Goal: Task Accomplishment & Management: Use online tool/utility

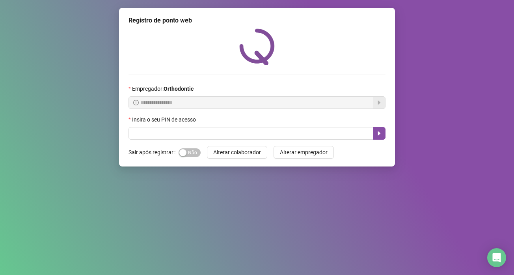
click at [207, 146] on button "Alterar colaborador" at bounding box center [237, 152] width 60 height 13
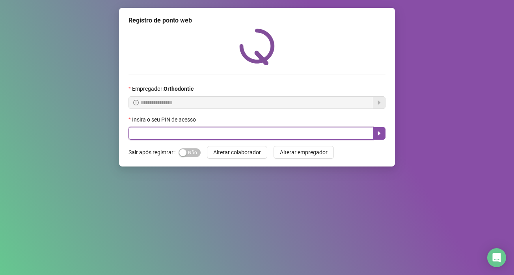
click at [161, 130] on input "text" at bounding box center [250, 133] width 245 height 13
type input "*****"
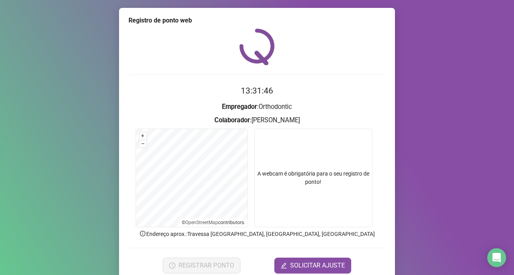
scroll to position [33, 0]
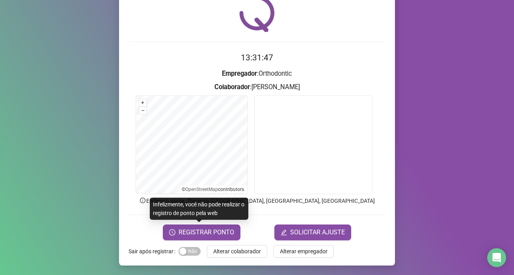
click at [188, 235] on span "REGISTRAR PONTO" at bounding box center [207, 231] width 56 height 9
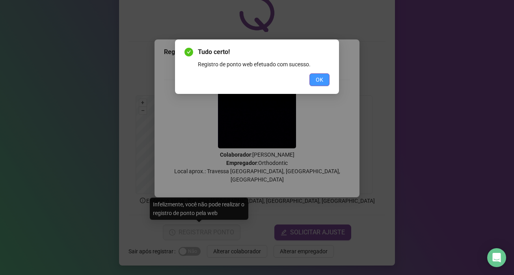
click at [324, 80] on button "OK" at bounding box center [319, 79] width 20 height 13
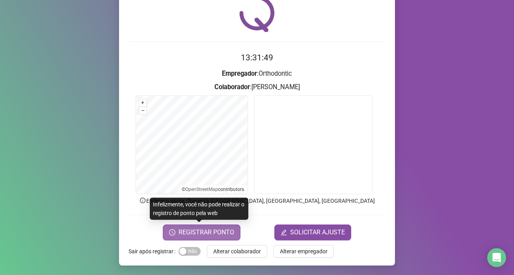
click at [184, 236] on span "REGISTRAR PONTO" at bounding box center [207, 231] width 56 height 9
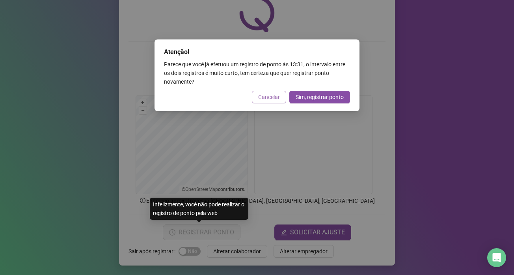
click at [255, 92] on button "Cancelar" at bounding box center [269, 97] width 34 height 13
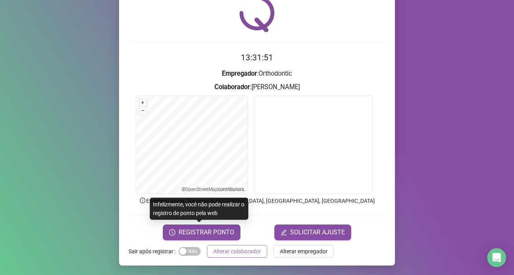
click at [247, 245] on button "Alterar colaborador" at bounding box center [237, 251] width 60 height 13
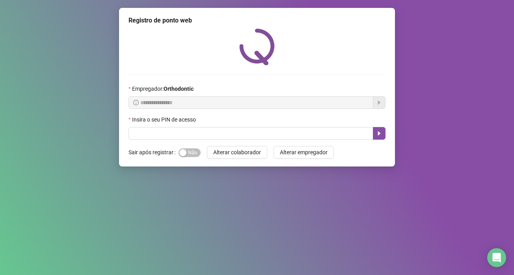
scroll to position [0, 0]
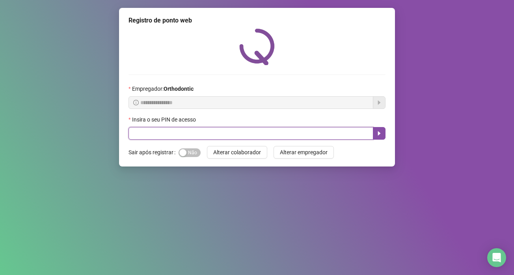
click at [225, 132] on input "text" at bounding box center [250, 133] width 245 height 13
click at [239, 133] on input "text" at bounding box center [250, 133] width 245 height 13
click at [272, 134] on input "text" at bounding box center [250, 133] width 245 height 13
click at [186, 135] on input "text" at bounding box center [250, 133] width 245 height 13
type input "*****"
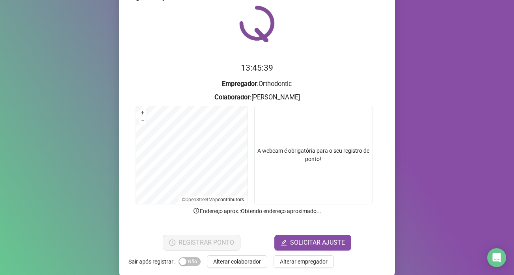
scroll to position [33, 0]
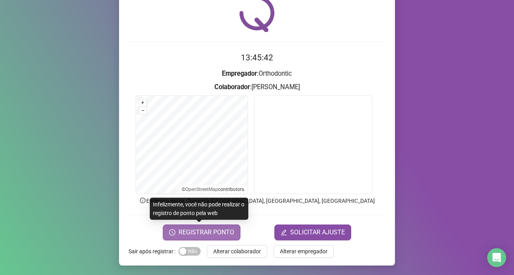
click at [201, 235] on span "REGISTRAR PONTO" at bounding box center [207, 231] width 56 height 9
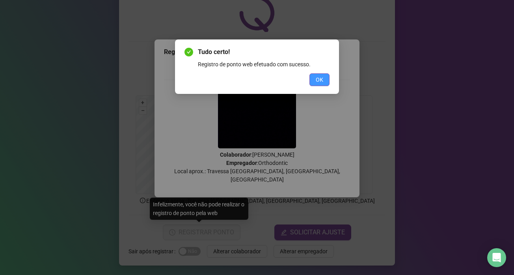
click at [327, 82] on button "OK" at bounding box center [319, 79] width 20 height 13
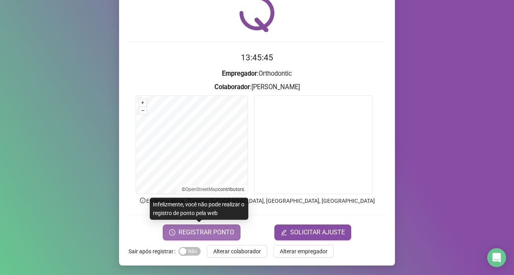
click at [208, 229] on span "REGISTRAR PONTO" at bounding box center [207, 231] width 56 height 9
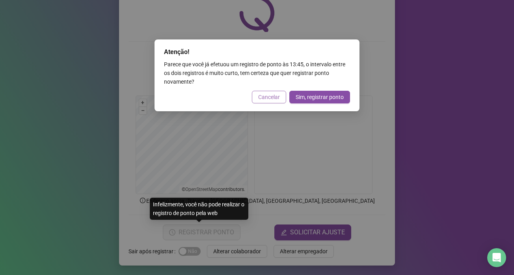
click at [276, 97] on span "Cancelar" at bounding box center [269, 97] width 22 height 9
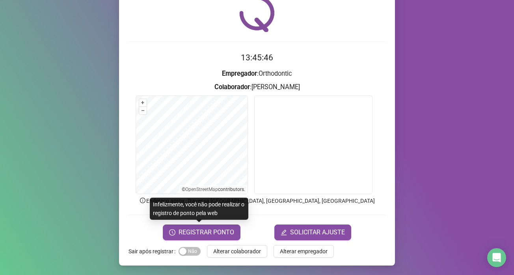
click at [213, 248] on span "Alterar colaborador" at bounding box center [237, 251] width 48 height 9
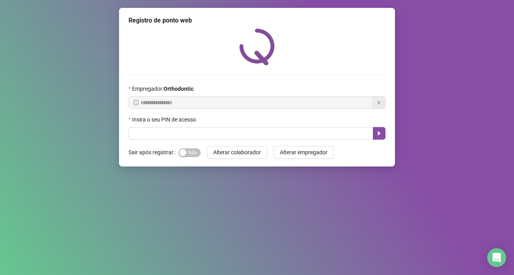
scroll to position [0, 0]
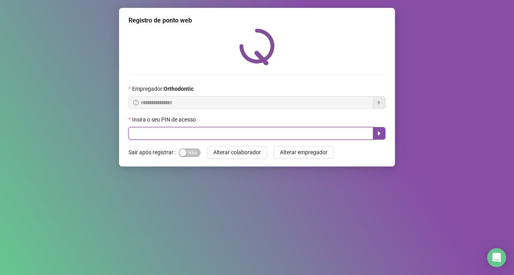
click at [203, 128] on input "text" at bounding box center [250, 133] width 245 height 13
type input "*****"
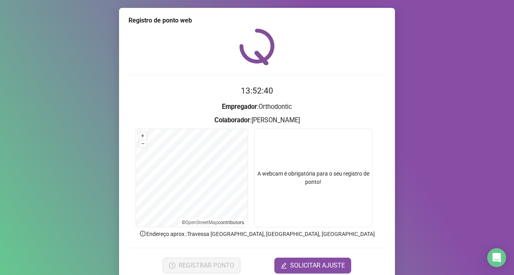
scroll to position [33, 0]
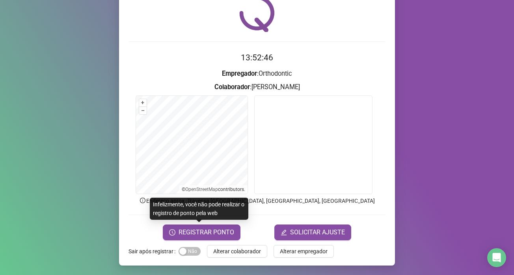
click at [199, 235] on span "REGISTRAR PONTO" at bounding box center [207, 231] width 56 height 9
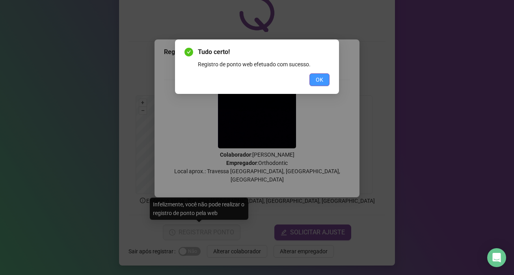
click at [315, 82] on button "OK" at bounding box center [319, 79] width 20 height 13
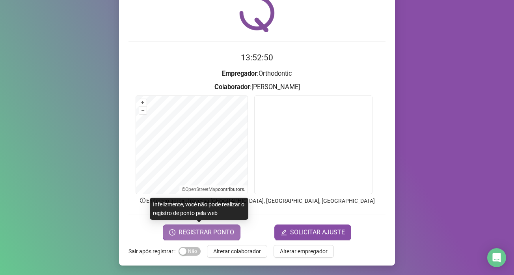
click at [225, 231] on span "REGISTRAR PONTO" at bounding box center [207, 231] width 56 height 9
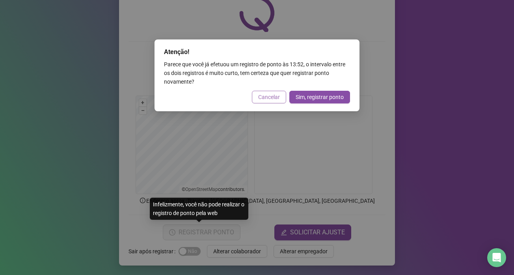
click at [262, 97] on span "Cancelar" at bounding box center [269, 97] width 22 height 9
click at [270, 100] on div "Atenção! Parece que você já efetuou um registro de ponto às 13:52 , o intervalo…" at bounding box center [257, 137] width 514 height 275
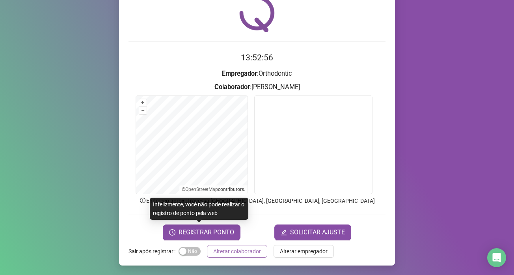
click at [251, 253] on span "Alterar colaborador" at bounding box center [237, 251] width 48 height 9
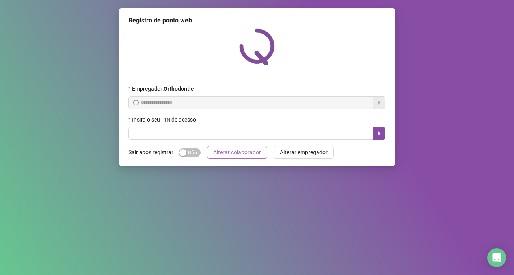
scroll to position [0, 0]
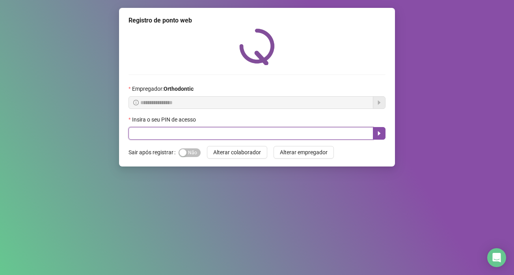
click at [251, 133] on input "text" at bounding box center [250, 133] width 245 height 13
type input "*****"
click at [383, 136] on button "button" at bounding box center [379, 133] width 13 height 13
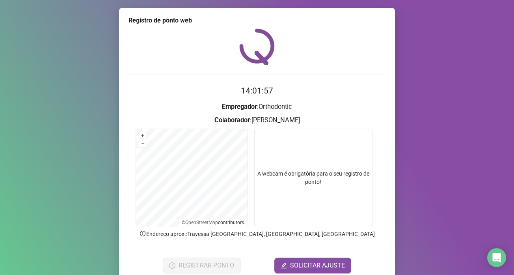
scroll to position [33, 0]
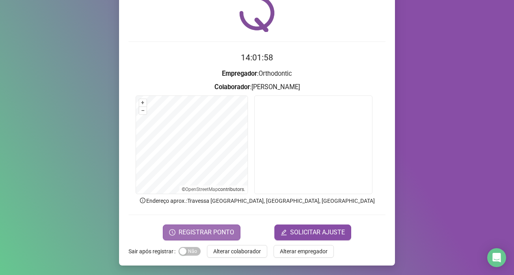
click at [223, 234] on span "REGISTRAR PONTO" at bounding box center [207, 231] width 56 height 9
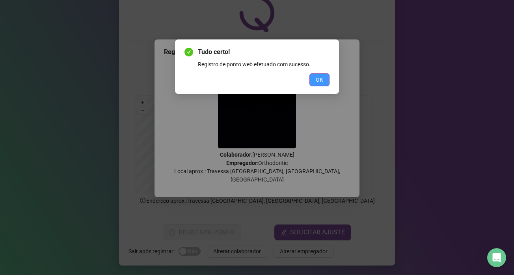
click at [311, 80] on button "OK" at bounding box center [319, 79] width 20 height 13
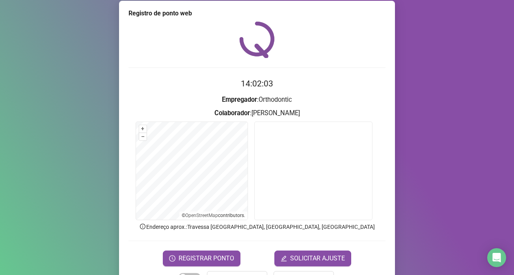
scroll to position [0, 0]
